Goal: Register for event/course

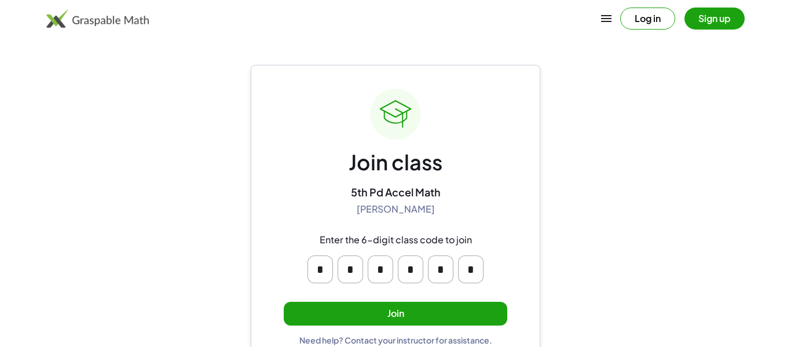
click at [417, 311] on button "Join" at bounding box center [395, 314] width 223 height 24
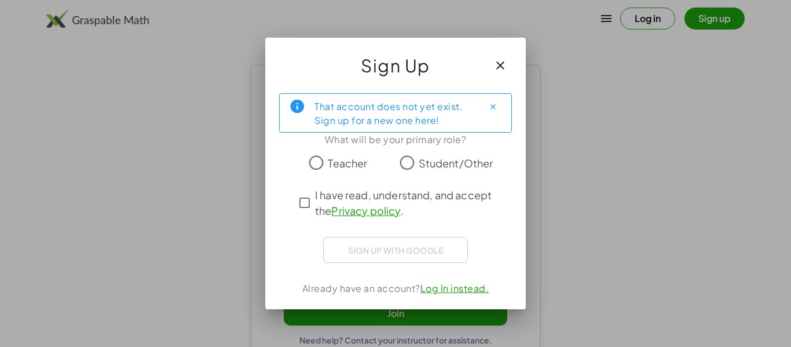
click at [492, 60] on button "button" at bounding box center [500, 66] width 28 height 28
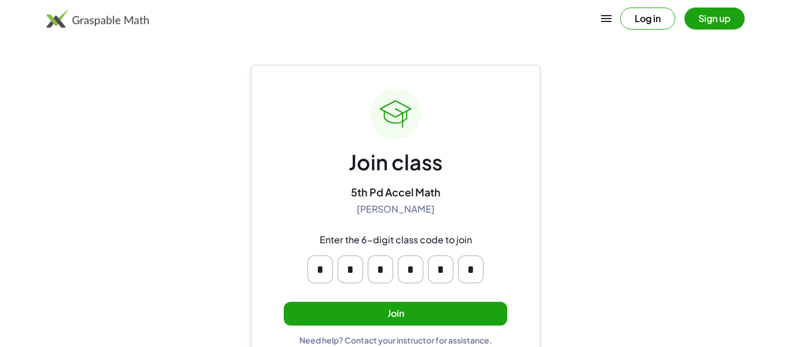
click at [471, 310] on button "Join" at bounding box center [395, 314] width 223 height 24
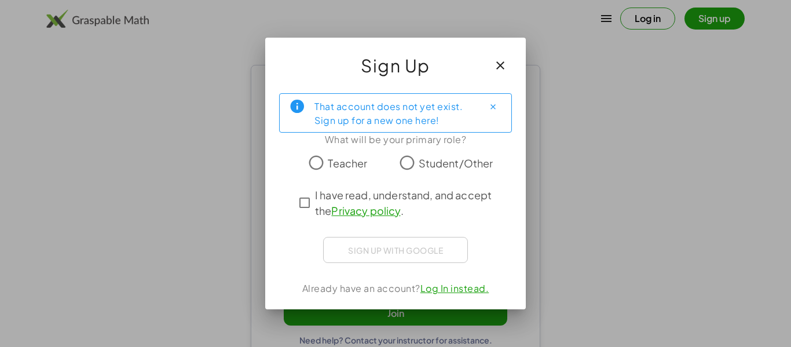
click at [442, 160] on span "Student/Other" at bounding box center [456, 163] width 75 height 16
click at [443, 190] on span "I have read, understand, and accept the Privacy policy ." at bounding box center [406, 202] width 182 height 31
